Goal: Task Accomplishment & Management: Complete application form

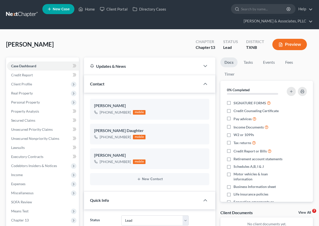
select select "4"
click at [87, 10] on link "Home" at bounding box center [86, 9] width 21 height 9
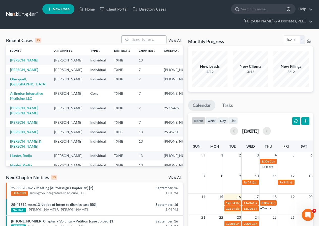
click at [136, 40] on input "search" at bounding box center [148, 39] width 35 height 7
type input "cook"
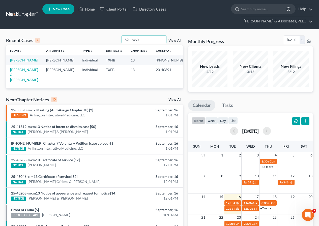
click at [16, 59] on link "[PERSON_NAME]" at bounding box center [24, 60] width 28 height 4
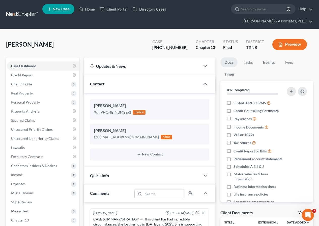
scroll to position [186, 0]
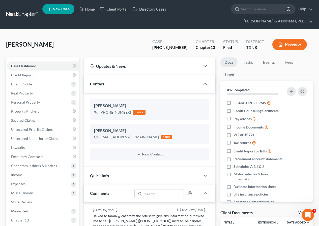
click at [284, 44] on button "Preview" at bounding box center [289, 44] width 35 height 11
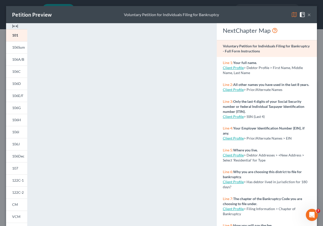
click at [307, 15] on button "×" at bounding box center [309, 15] width 4 height 6
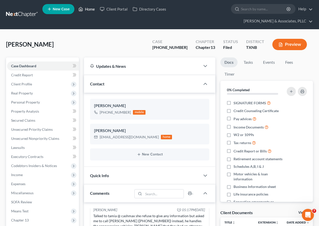
click at [89, 9] on link "Home" at bounding box center [86, 9] width 21 height 9
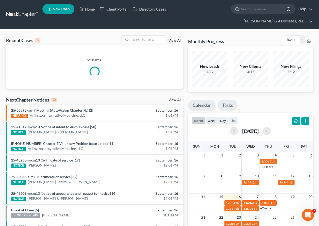
click at [228, 107] on link "Tasks" at bounding box center [227, 105] width 20 height 11
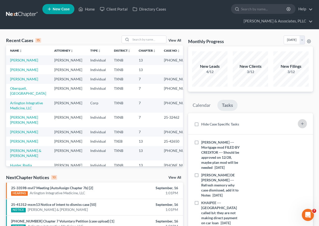
click at [302, 124] on line "button" at bounding box center [302, 123] width 0 height 2
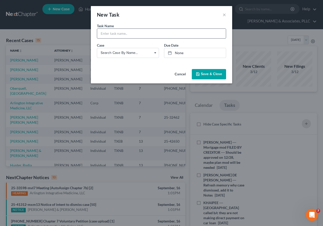
click at [115, 31] on input "text" at bounding box center [161, 34] width 129 height 10
type input "COOK --- Amend petition to show all prior BKs"
type input "[DATE]"
click at [178, 53] on link "None" at bounding box center [194, 53] width 61 height 10
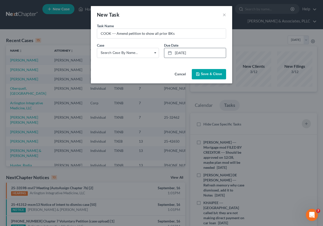
click at [201, 72] on span "Save & Close" at bounding box center [211, 74] width 21 height 4
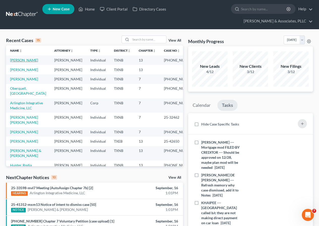
click at [21, 60] on link "[PERSON_NAME]" at bounding box center [24, 60] width 28 height 4
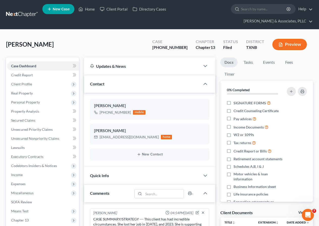
scroll to position [186, 0]
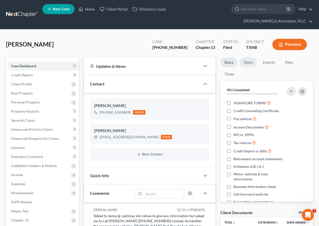
click at [247, 63] on link "Tasks" at bounding box center [247, 62] width 17 height 10
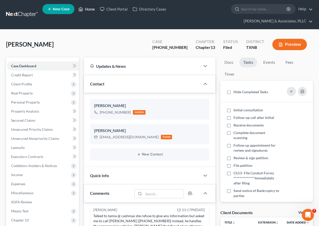
click at [89, 8] on link "Home" at bounding box center [86, 9] width 21 height 9
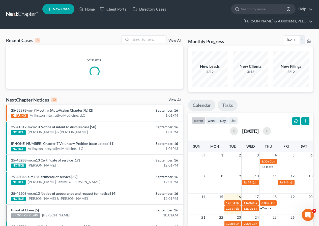
click at [228, 104] on link "Tasks" at bounding box center [227, 105] width 20 height 11
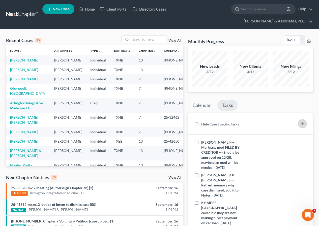
click at [301, 124] on icon "button" at bounding box center [302, 124] width 4 height 4
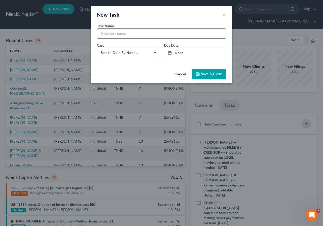
click at [113, 35] on input "text" at bounding box center [161, 34] width 129 height 10
type input "COOK --- Amend Sch A to show no real property"
type input "[DATE]"
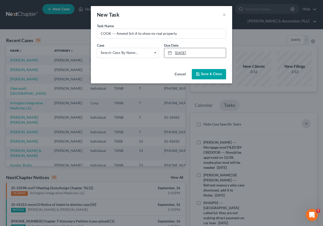
click at [181, 52] on link "[DATE]" at bounding box center [194, 53] width 61 height 10
click at [203, 75] on span "Save & Close" at bounding box center [211, 74] width 21 height 4
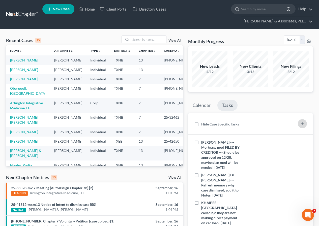
click at [300, 124] on icon "button" at bounding box center [302, 124] width 4 height 4
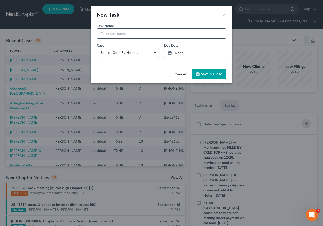
click at [113, 33] on input "text" at bounding box center [161, 34] width 129 height 10
type input "COOK --- Amend bank accts"
type input "[DATE]"
click at [178, 53] on link "[DATE]" at bounding box center [194, 53] width 61 height 10
click at [206, 76] on button "Save & Close" at bounding box center [208, 74] width 34 height 11
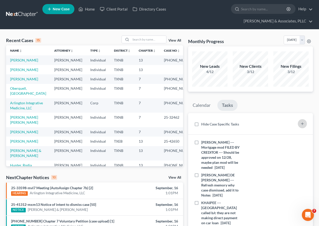
click at [303, 125] on icon "button" at bounding box center [302, 124] width 4 height 4
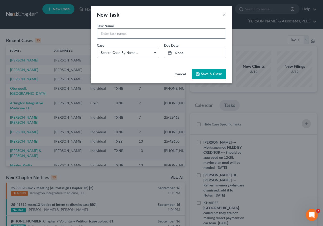
click at [120, 31] on input "text" at bounding box center [161, 34] width 129 height 10
type input "COOK --- Amend J to take cars out"
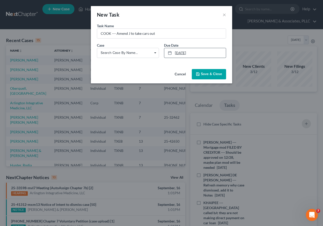
type input "[DATE]"
click at [181, 53] on link "[DATE]" at bounding box center [194, 53] width 61 height 10
click at [203, 69] on button "Save & Close" at bounding box center [208, 74] width 34 height 11
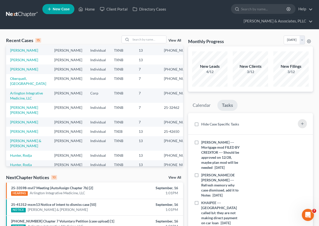
scroll to position [9, 0]
click at [142, 38] on input "search" at bounding box center [148, 39] width 35 height 7
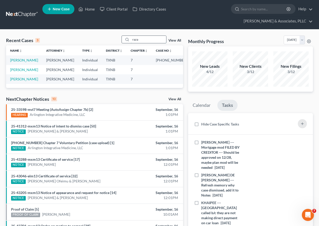
scroll to position [0, 0]
type input "raza"
click at [20, 59] on link "[PERSON_NAME]" at bounding box center [24, 60] width 28 height 4
select select "2"
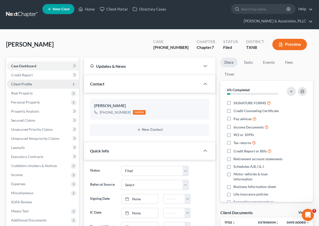
click at [26, 85] on span "Client Profile" at bounding box center [21, 84] width 21 height 4
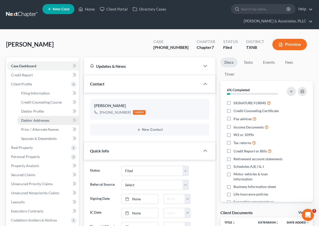
click at [39, 120] on span "Debtor Addresses" at bounding box center [35, 120] width 28 height 4
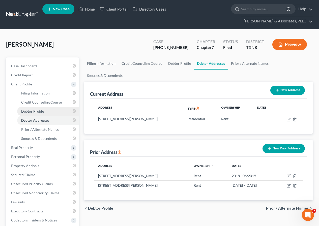
click at [36, 112] on span "Debtor Profile" at bounding box center [32, 111] width 23 height 4
select select "1"
select select "0"
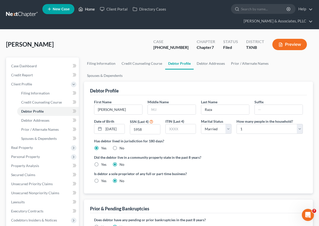
click at [90, 8] on link "Home" at bounding box center [86, 9] width 21 height 9
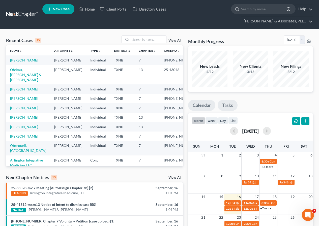
click at [229, 104] on link "Tasks" at bounding box center [227, 105] width 20 height 11
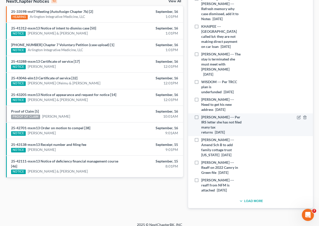
scroll to position [177, 0]
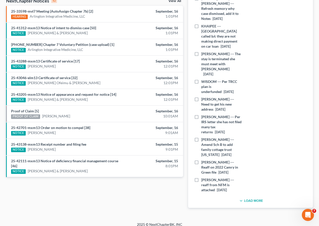
click at [252, 198] on button "Load More" at bounding box center [250, 201] width 25 height 6
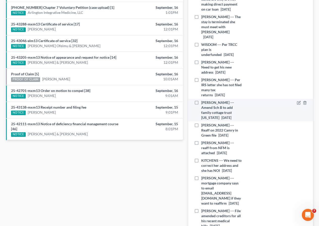
scroll to position [227, 0]
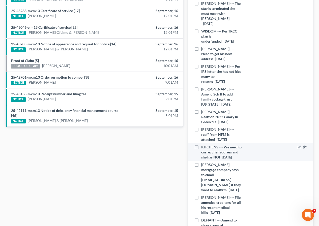
click at [201, 145] on label "KITCHENS --- We need to correct her address and she has NOI [DATE]" at bounding box center [221, 152] width 41 height 15
click at [203, 145] on input "KITCHENS --- We need to correct her address and she has NOI [DATE]" at bounding box center [204, 146] width 3 height 3
checkbox input "true"
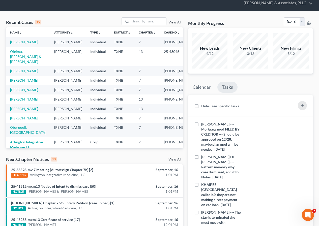
scroll to position [0, 0]
